Goal: Check status: Check status

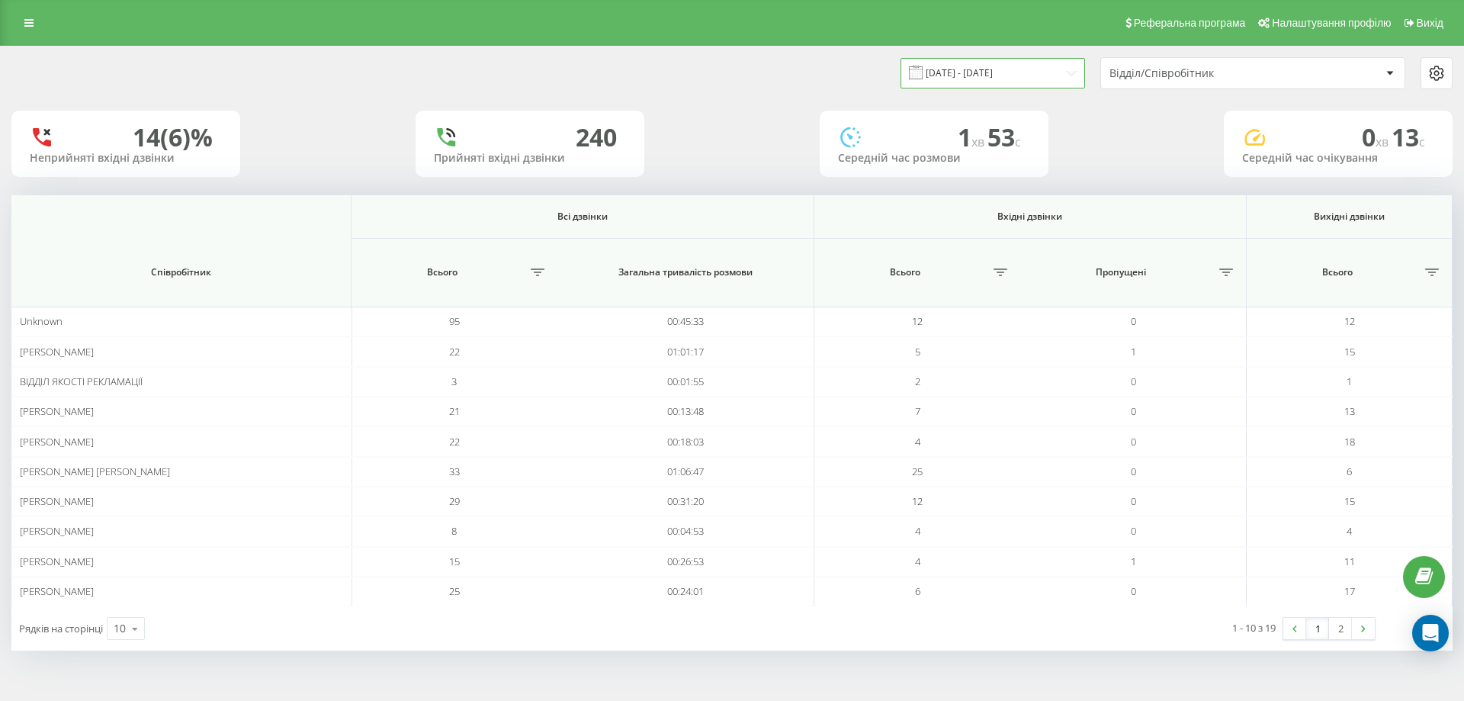
click at [958, 76] on input "[DATE] - [DATE]" at bounding box center [993, 73] width 185 height 30
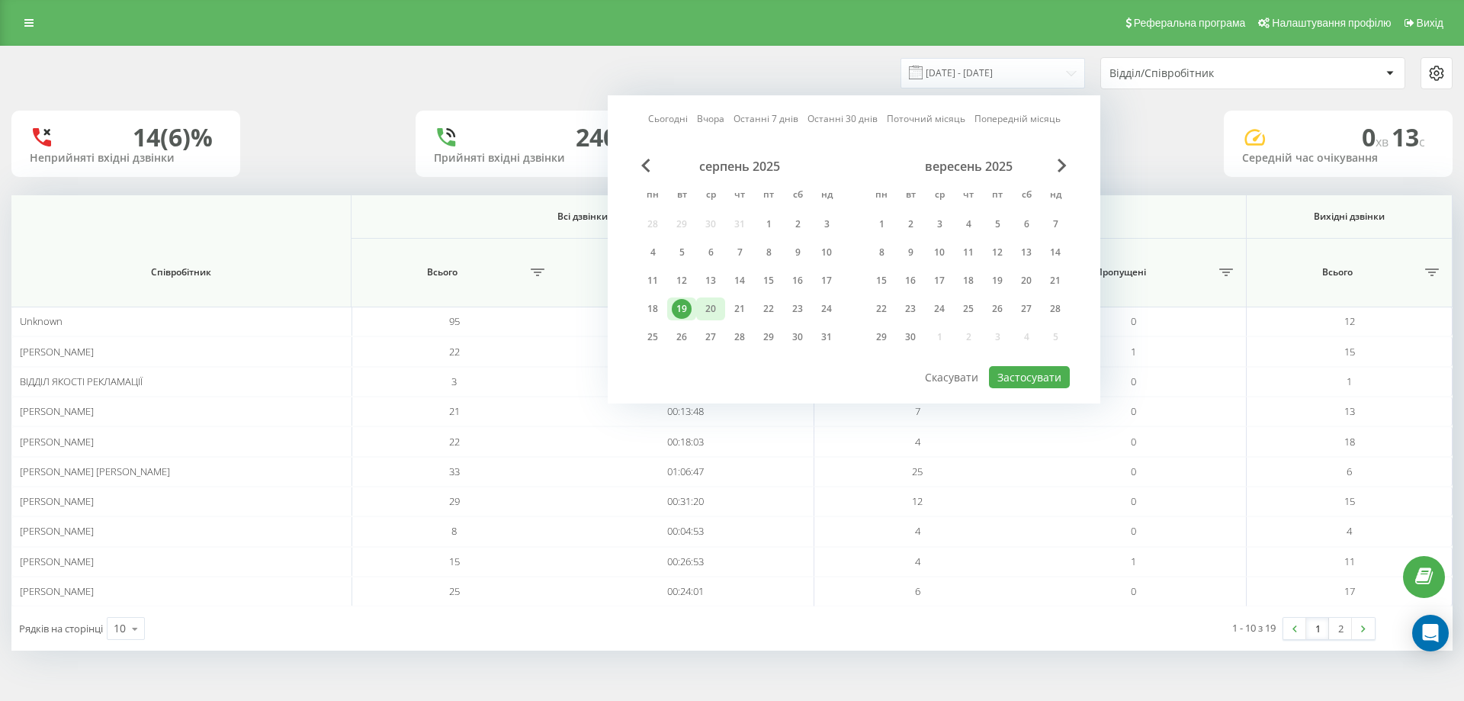
click at [709, 308] on div "20" at bounding box center [711, 309] width 20 height 20
click at [710, 309] on div "20" at bounding box center [711, 309] width 20 height 20
click at [1037, 375] on button "Застосувати" at bounding box center [1029, 377] width 81 height 22
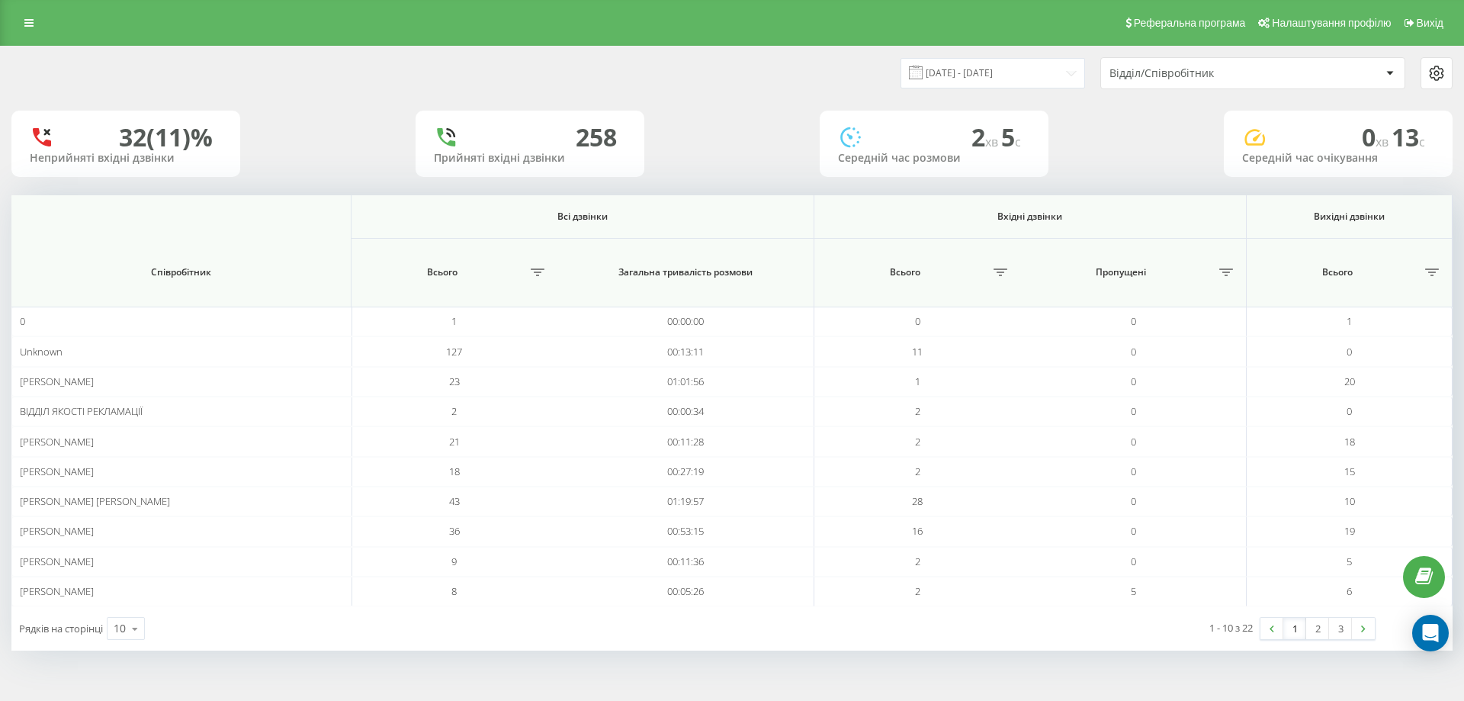
click at [923, 69] on span at bounding box center [916, 73] width 14 height 14
drag, startPoint x: 951, startPoint y: 72, endPoint x: 956, endPoint y: 85, distance: 14.5
click at [951, 71] on input "[DATE] - [DATE]" at bounding box center [993, 73] width 185 height 30
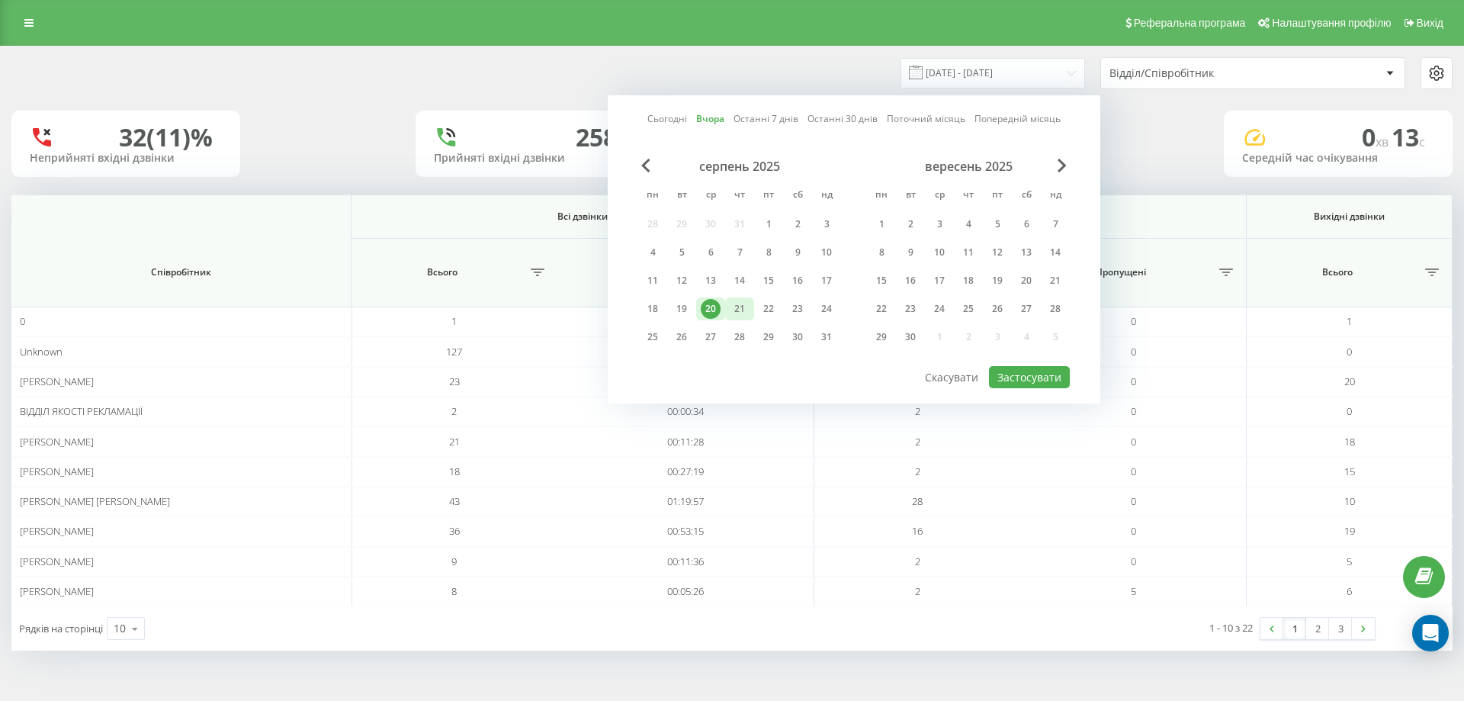
click at [740, 310] on div "21" at bounding box center [740, 309] width 20 height 20
click at [1042, 379] on button "Застосувати" at bounding box center [1029, 377] width 81 height 22
type input "[DATE] - [DATE]"
